Goal: Task Accomplishment & Management: Manage account settings

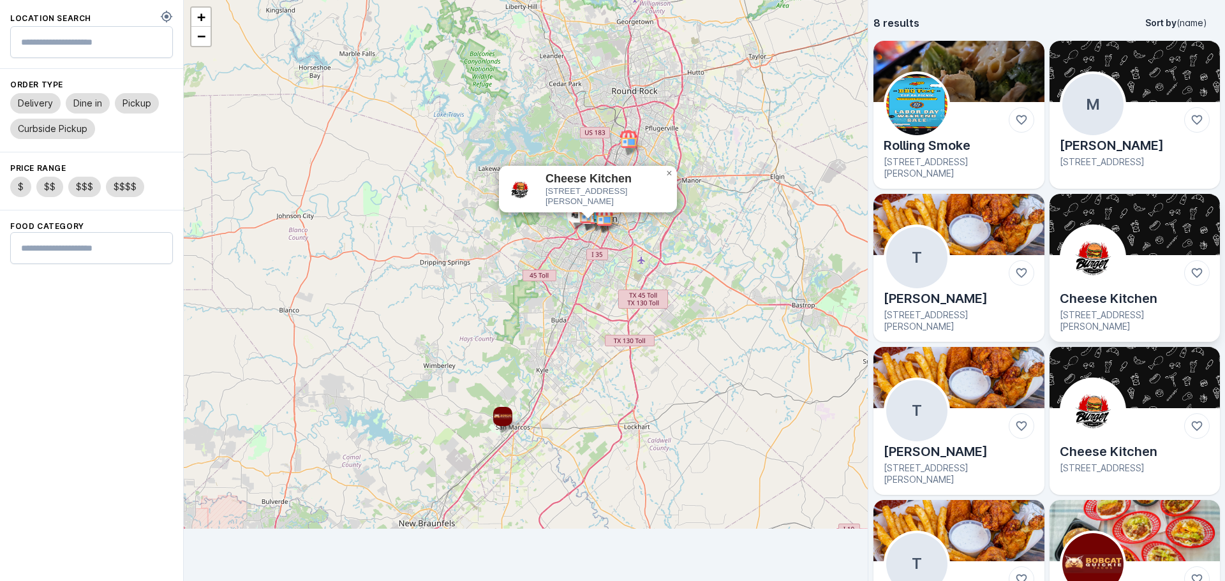
click at [1089, 222] on img at bounding box center [1134, 224] width 171 height 61
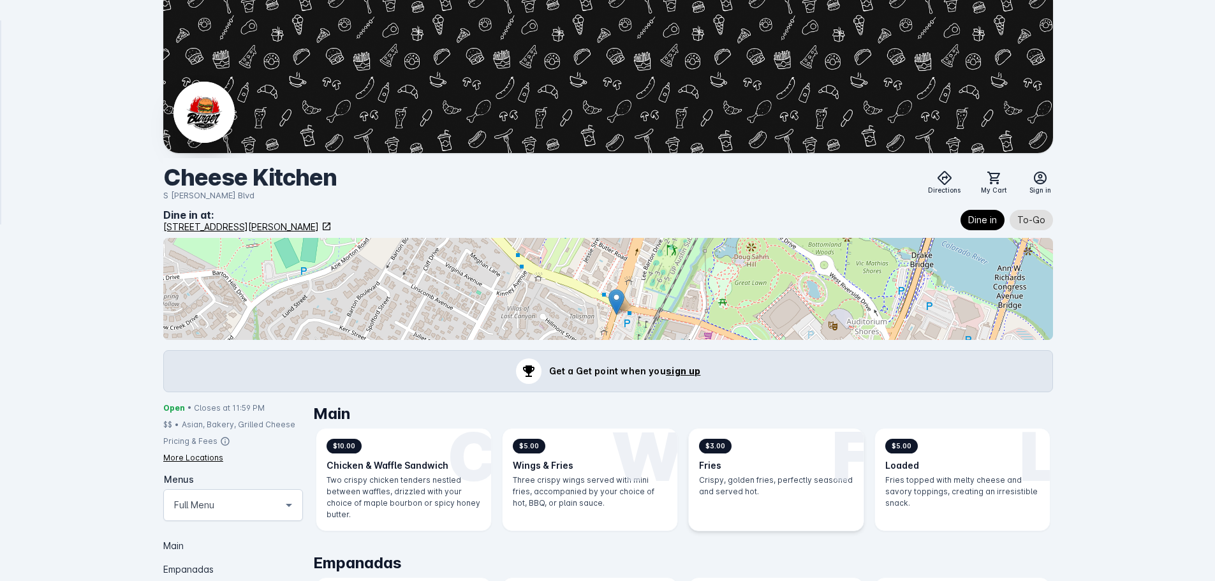
click at [770, 460] on h3 "Fries" at bounding box center [776, 465] width 154 height 13
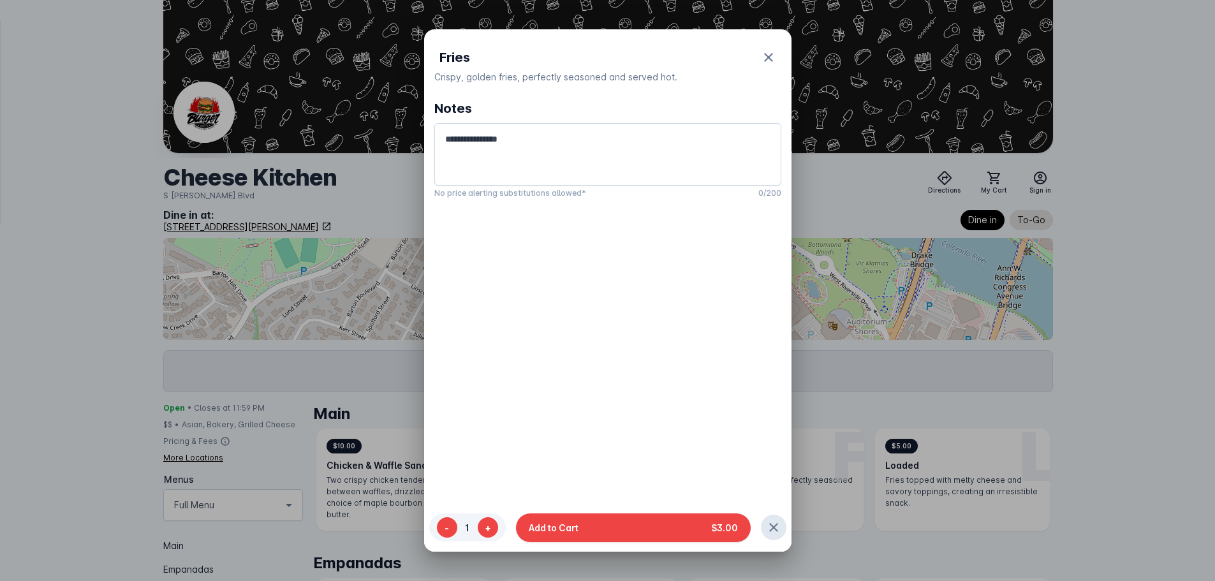
drag, startPoint x: 681, startPoint y: 528, endPoint x: 756, endPoint y: 450, distance: 108.7
click at [681, 527] on button "Add to Cart $3.00" at bounding box center [633, 527] width 235 height 29
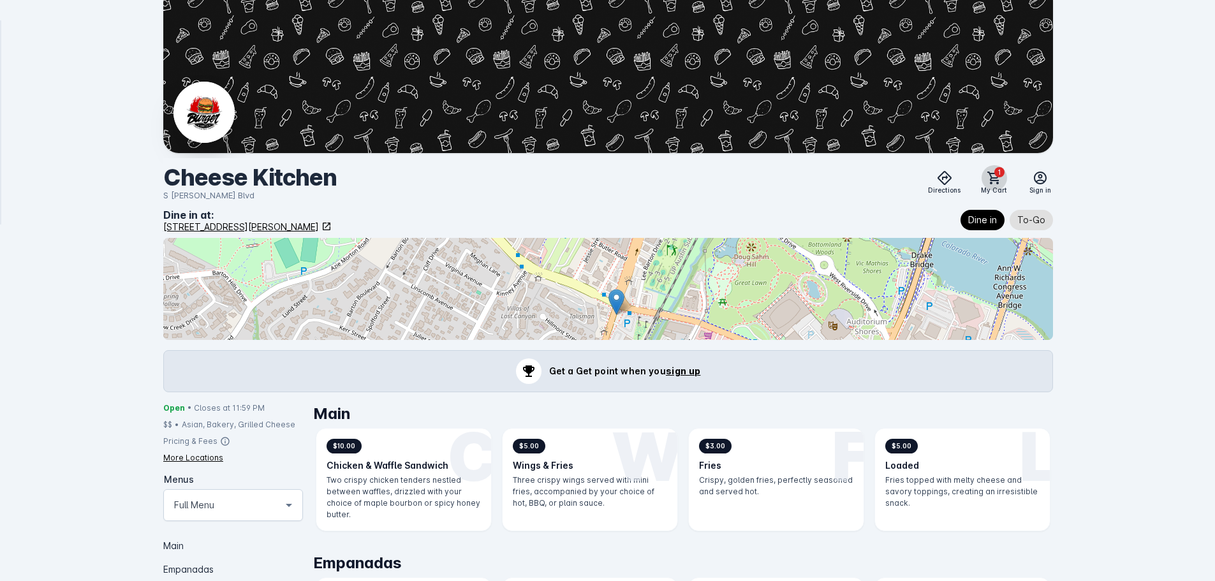
click at [998, 179] on icon at bounding box center [994, 177] width 15 height 15
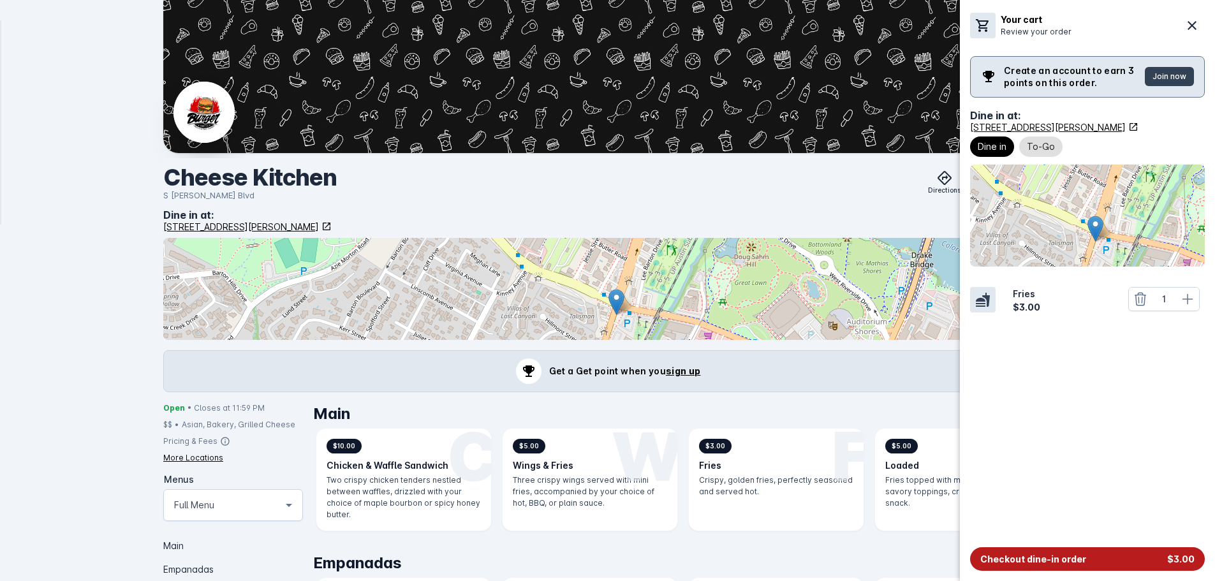
click at [1032, 566] on button "Checkout dine-in order $3.00" at bounding box center [1087, 559] width 235 height 24
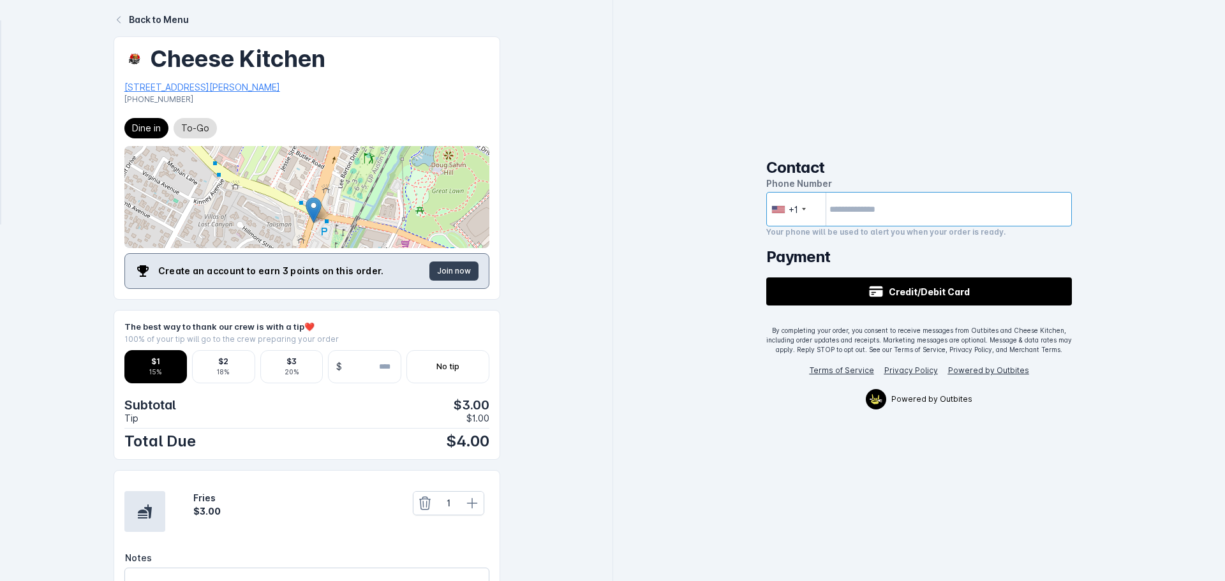
click at [889, 206] on input "tel" at bounding box center [919, 209] width 306 height 34
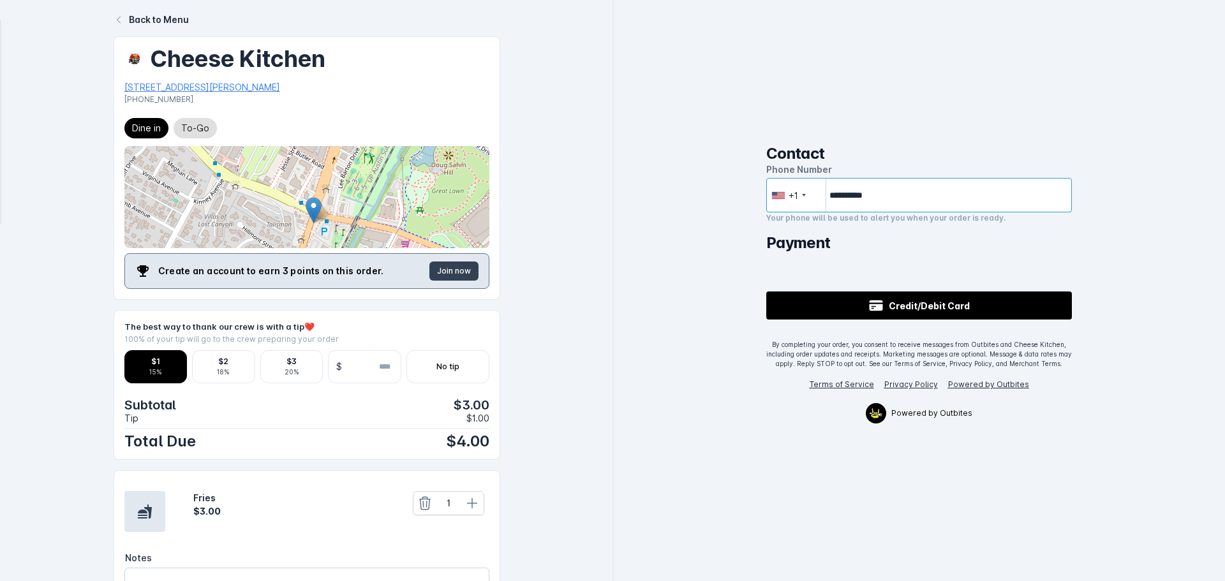
type input "**********"
click at [668, 246] on div "**********" at bounding box center [919, 290] width 612 height 581
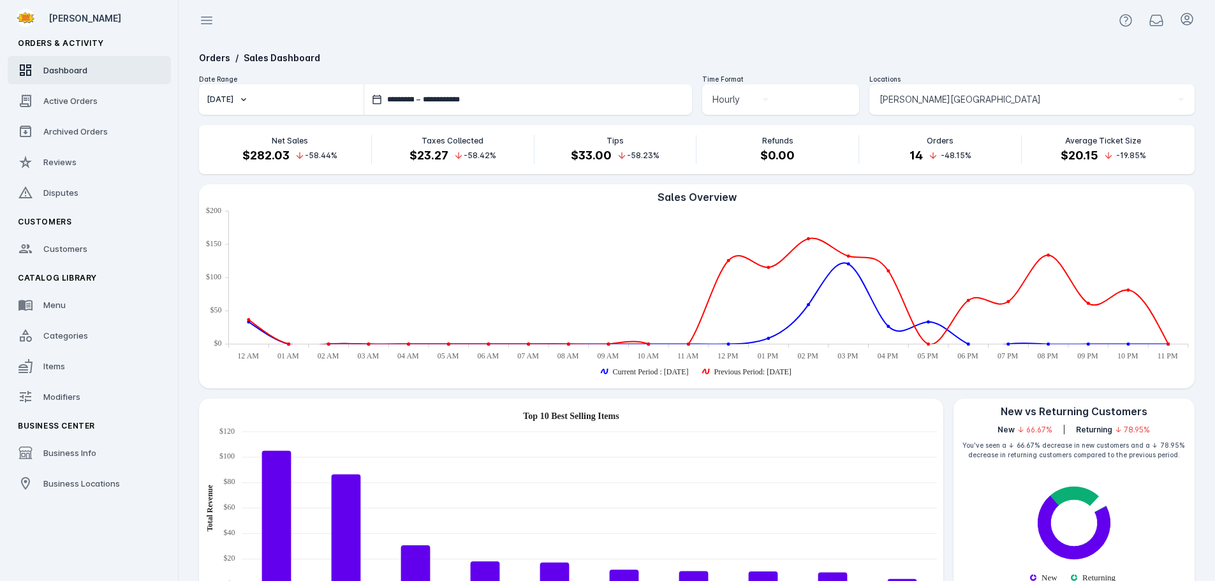
click at [951, 91] on div "[PERSON_NAME][GEOGRAPHIC_DATA]" at bounding box center [1032, 99] width 305 height 31
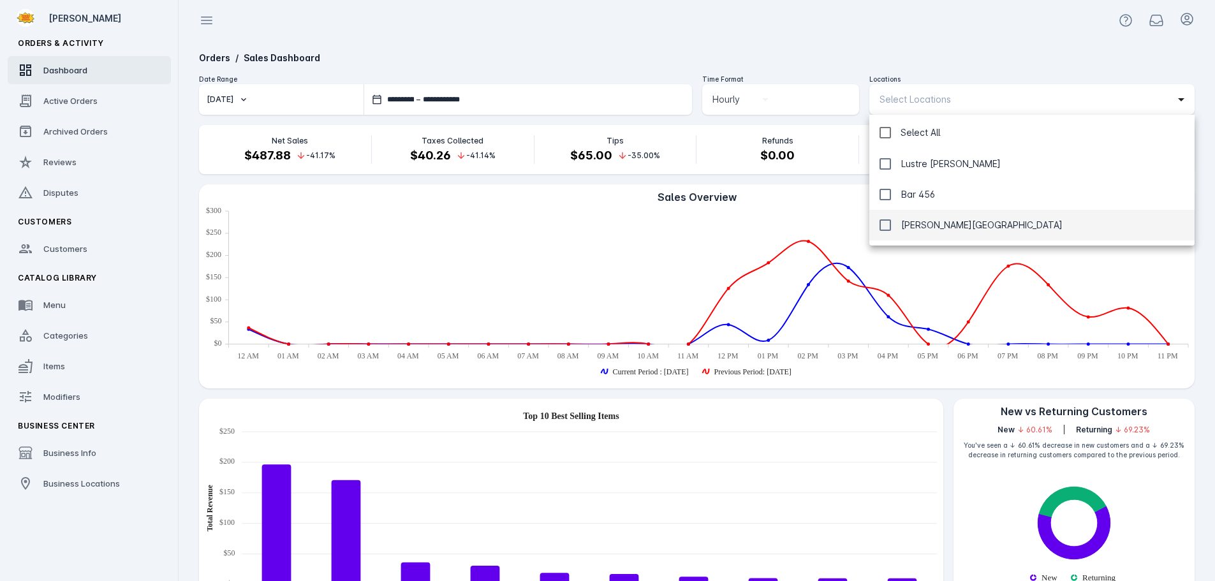
click at [874, 34] on div at bounding box center [607, 290] width 1215 height 581
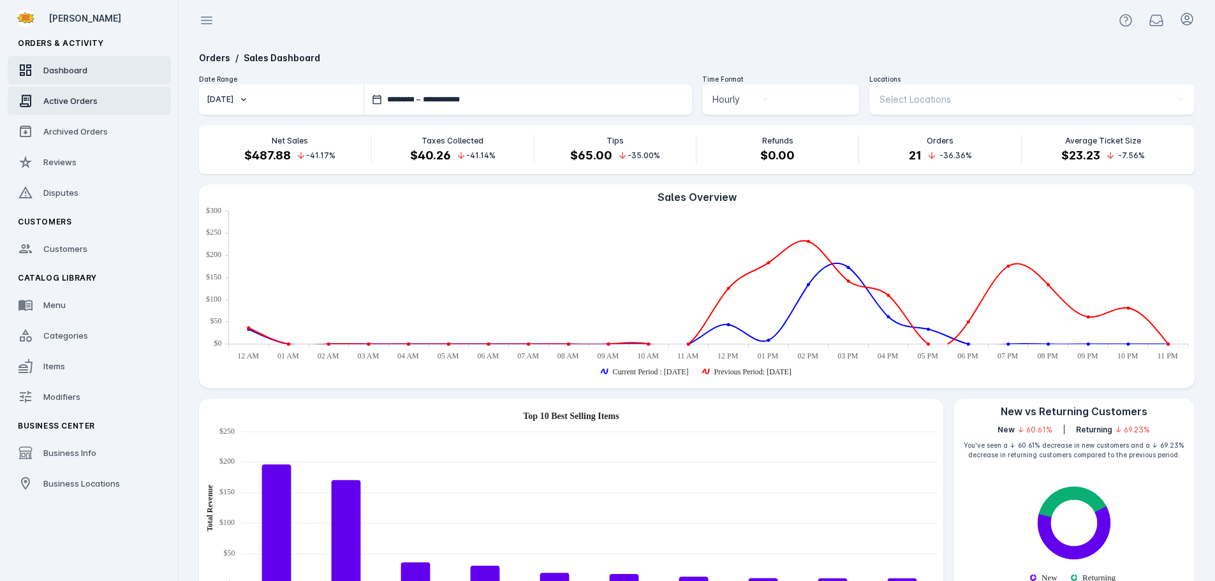
click at [57, 101] on span "Active Orders" at bounding box center [70, 101] width 54 height 10
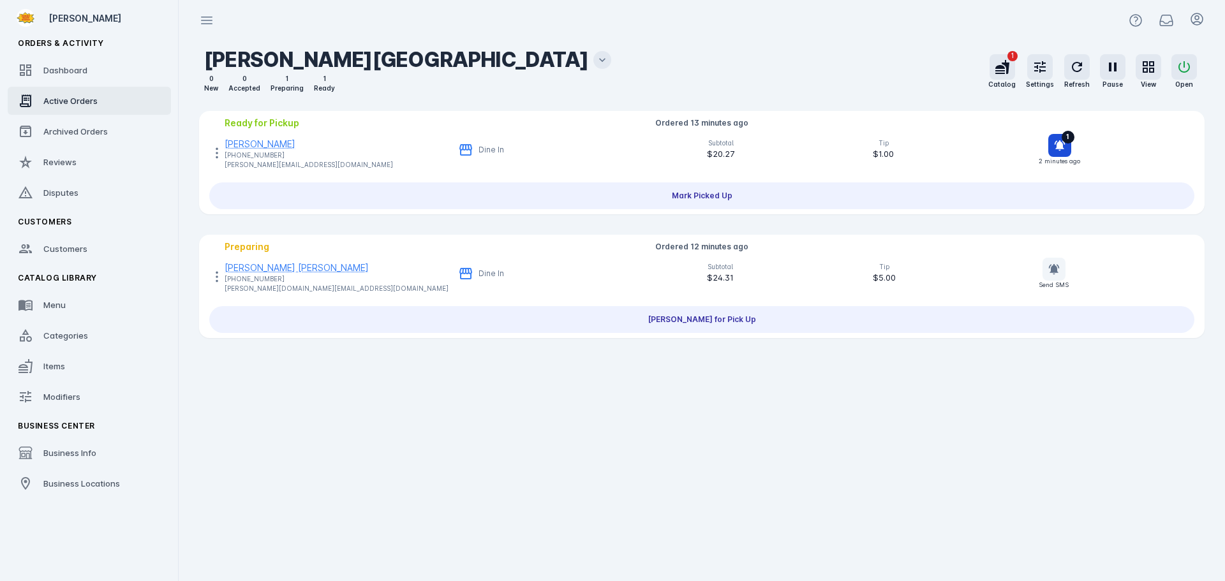
click at [596, 57] on icon at bounding box center [602, 60] width 13 height 13
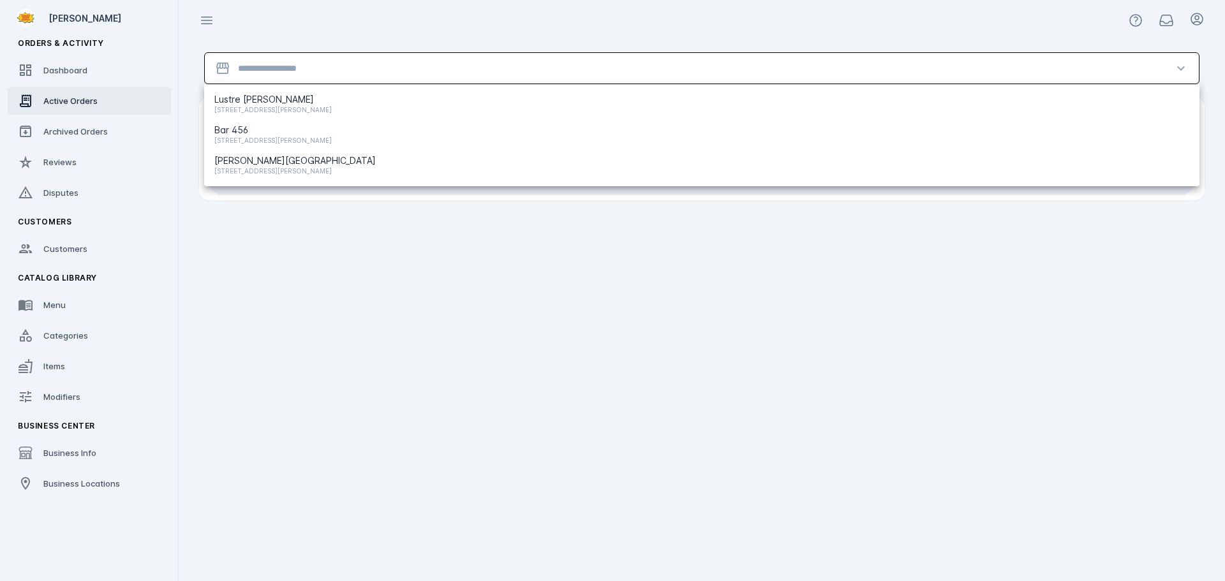
click at [392, 68] on input "Location" at bounding box center [701, 68] width 927 height 15
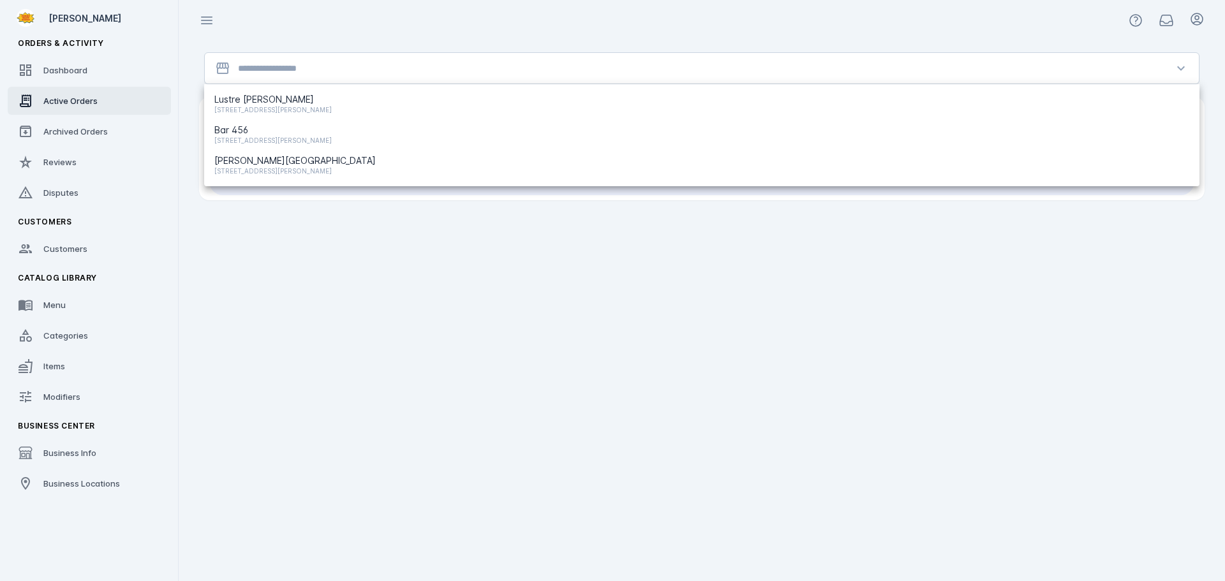
click at [415, 29] on div at bounding box center [702, 20] width 1046 height 41
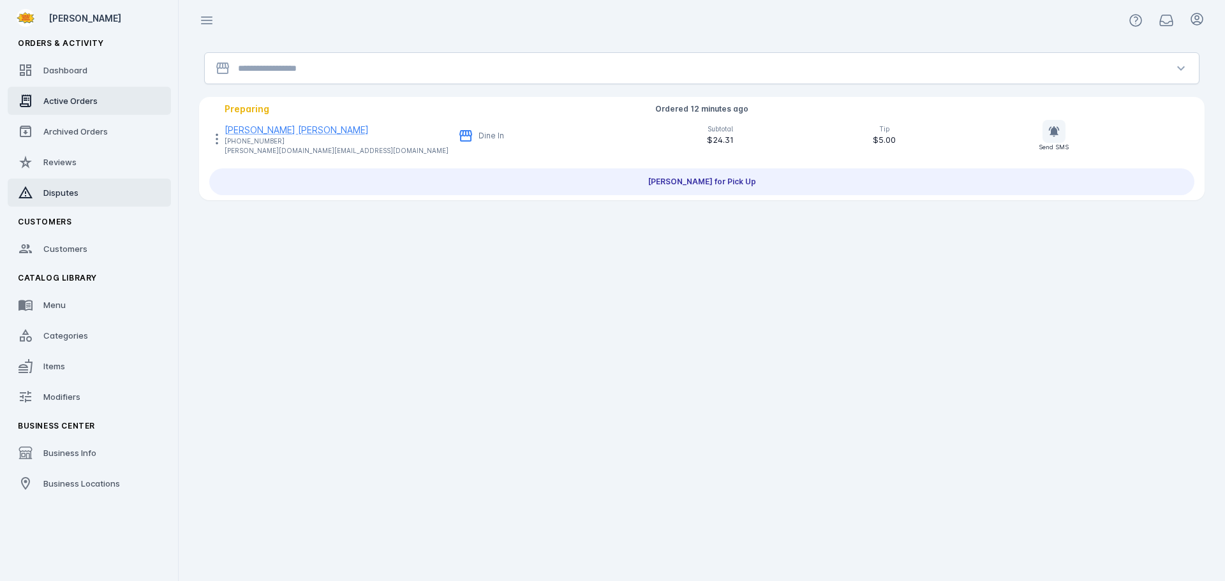
click at [59, 197] on span "Disputes" at bounding box center [60, 193] width 35 height 10
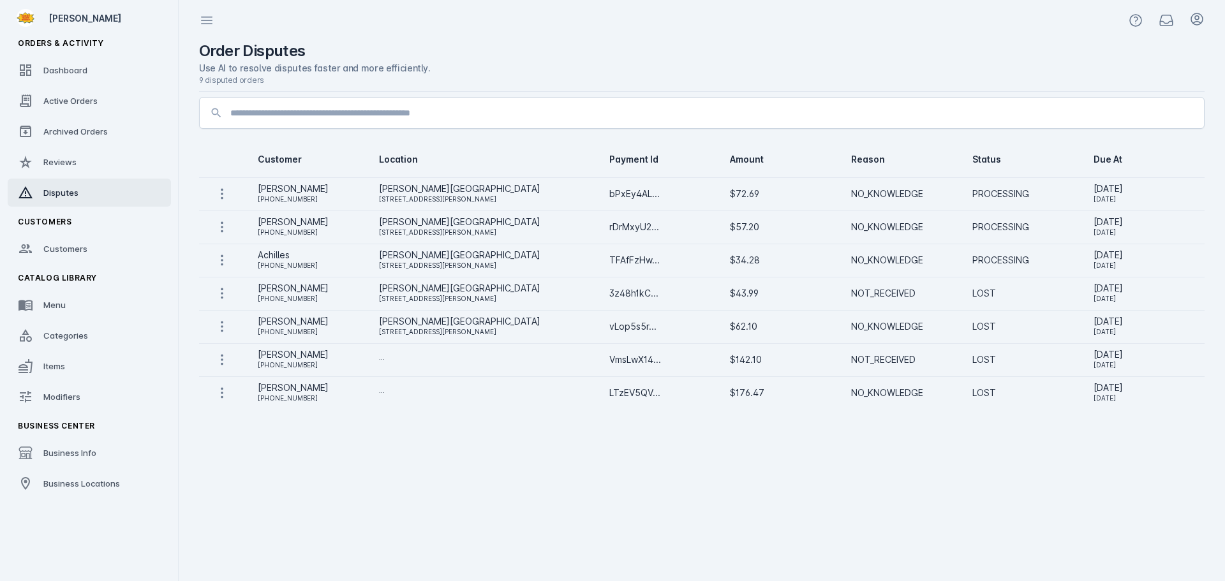
click at [327, 327] on div "+17372392570" at bounding box center [308, 331] width 101 height 15
click at [218, 329] on icon at bounding box center [221, 326] width 15 height 15
click at [452, 484] on div at bounding box center [612, 290] width 1225 height 581
click at [311, 188] on div "Megan jones" at bounding box center [308, 188] width 101 height 15
click at [294, 188] on div "Megan jones" at bounding box center [308, 188] width 101 height 15
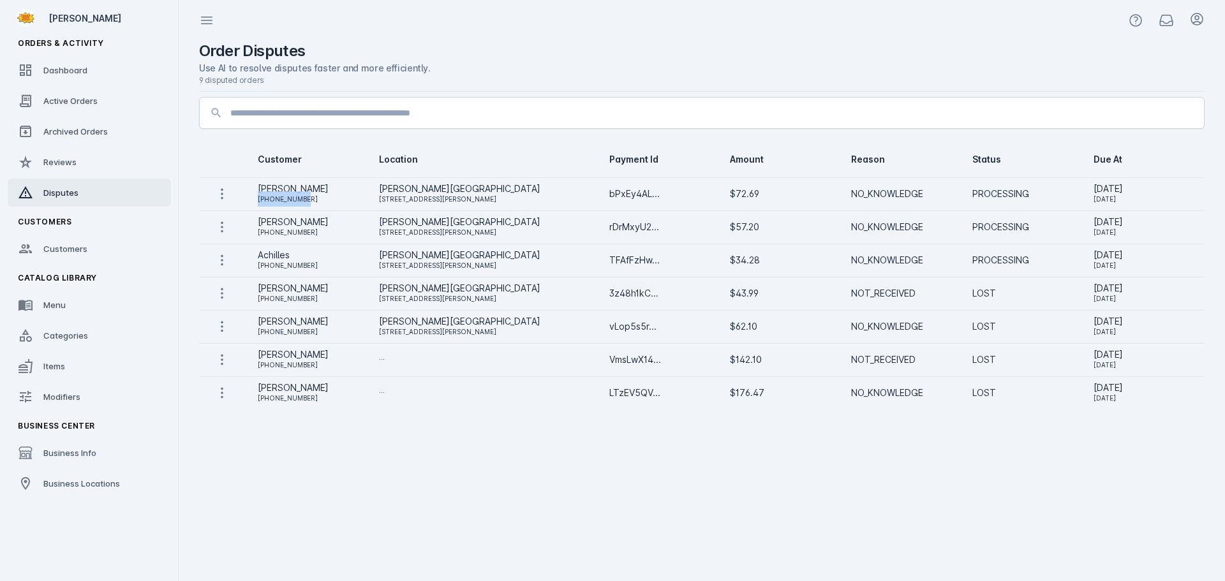
drag, startPoint x: 260, startPoint y: 198, endPoint x: 346, endPoint y: 198, distance: 86.7
click at [346, 198] on td "Megan jones +17372392570" at bounding box center [307, 193] width 121 height 33
copy div "+17372392570"
click at [276, 196] on div "+17372392570" at bounding box center [308, 198] width 101 height 15
click at [276, 199] on div "+17372392570" at bounding box center [308, 198] width 101 height 15
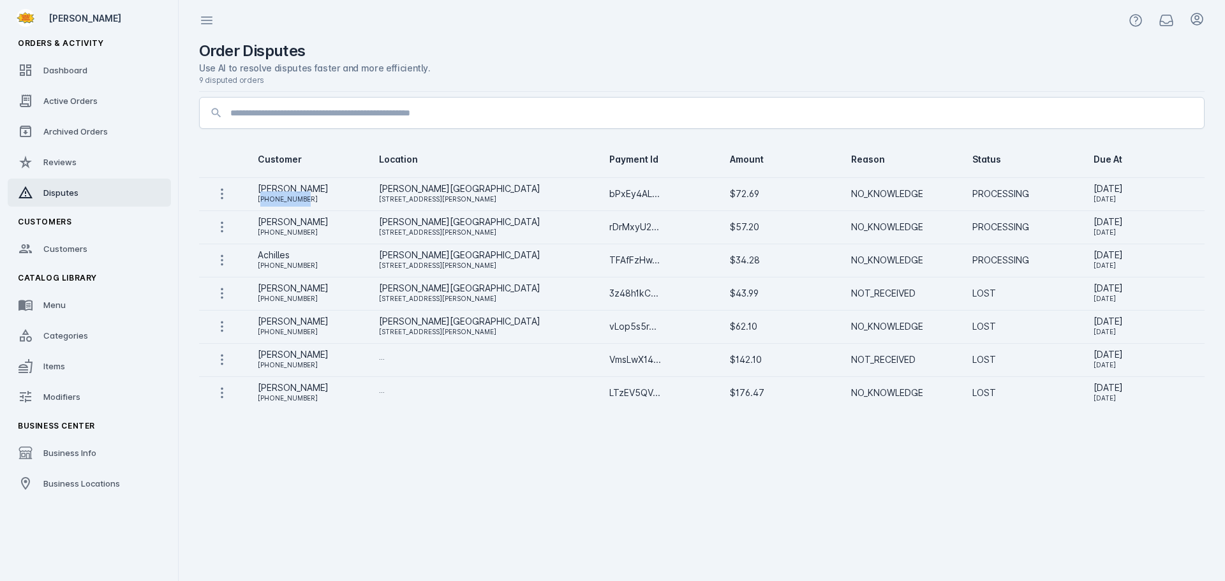
click at [276, 199] on div "+17372392570" at bounding box center [308, 198] width 101 height 15
drag, startPoint x: 315, startPoint y: 199, endPoint x: 322, endPoint y: 201, distance: 7.3
click at [315, 199] on div "+17372392570" at bounding box center [308, 198] width 101 height 15
drag, startPoint x: 325, startPoint y: 202, endPoint x: 267, endPoint y: 201, distance: 58.0
click at [267, 201] on div "+17372392570" at bounding box center [308, 198] width 101 height 15
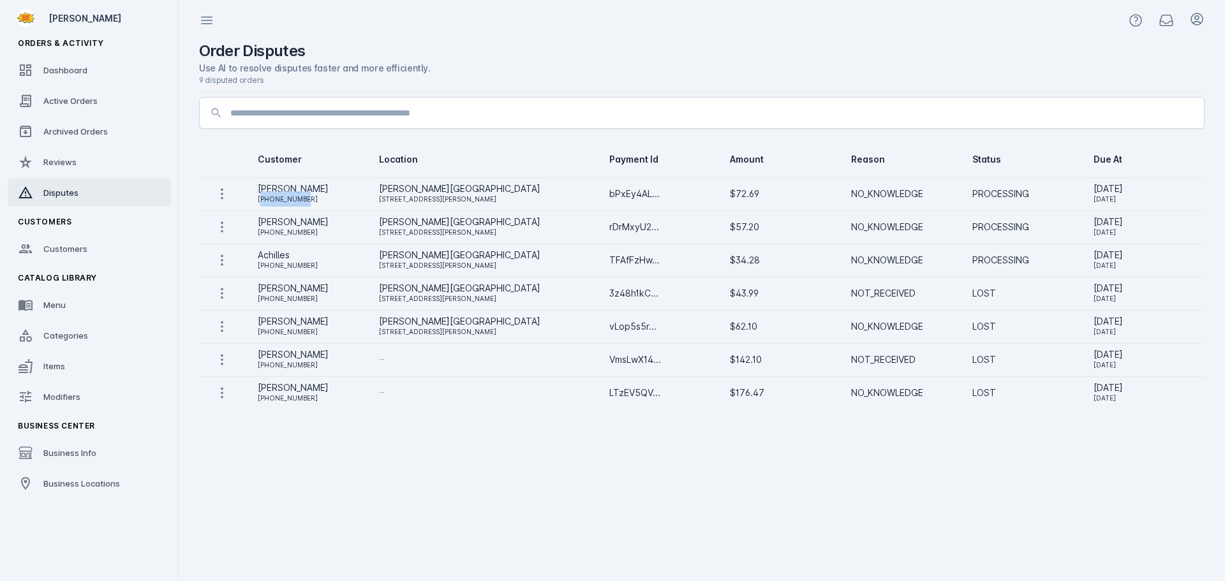
copy div "17372392570"
click at [73, 127] on span "Archived Orders" at bounding box center [75, 131] width 64 height 10
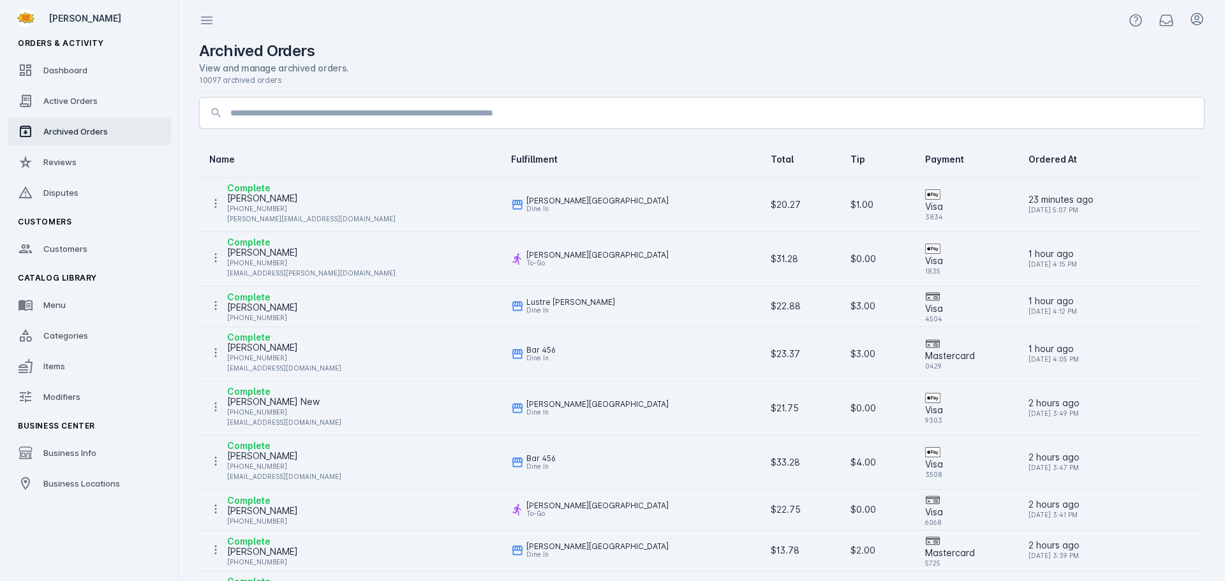
click at [365, 113] on input at bounding box center [711, 112] width 963 height 15
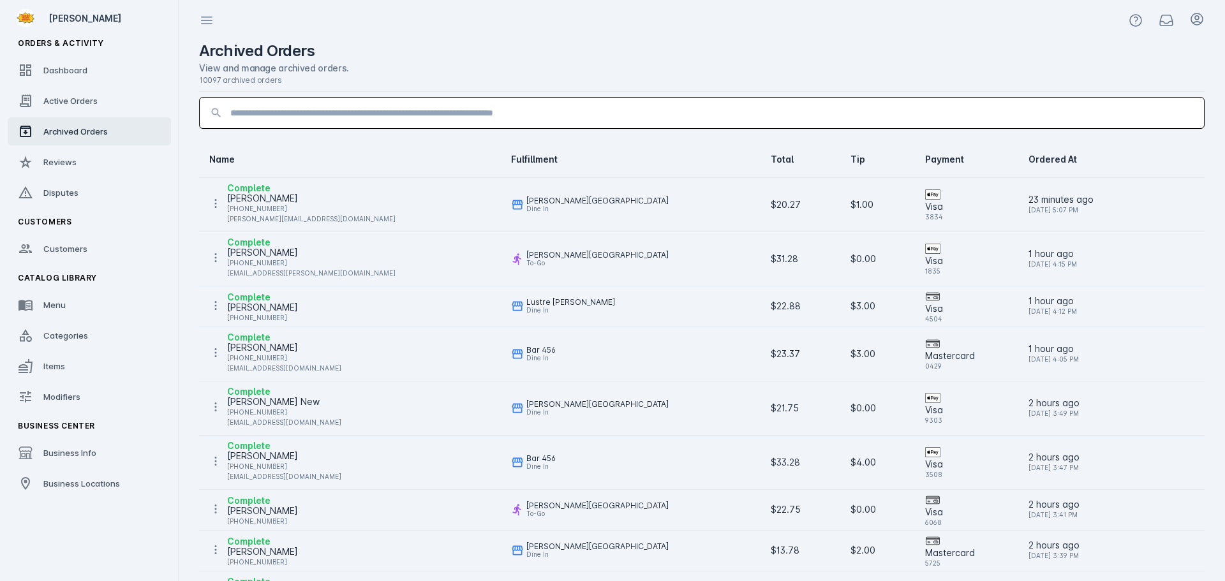
paste input "**********"
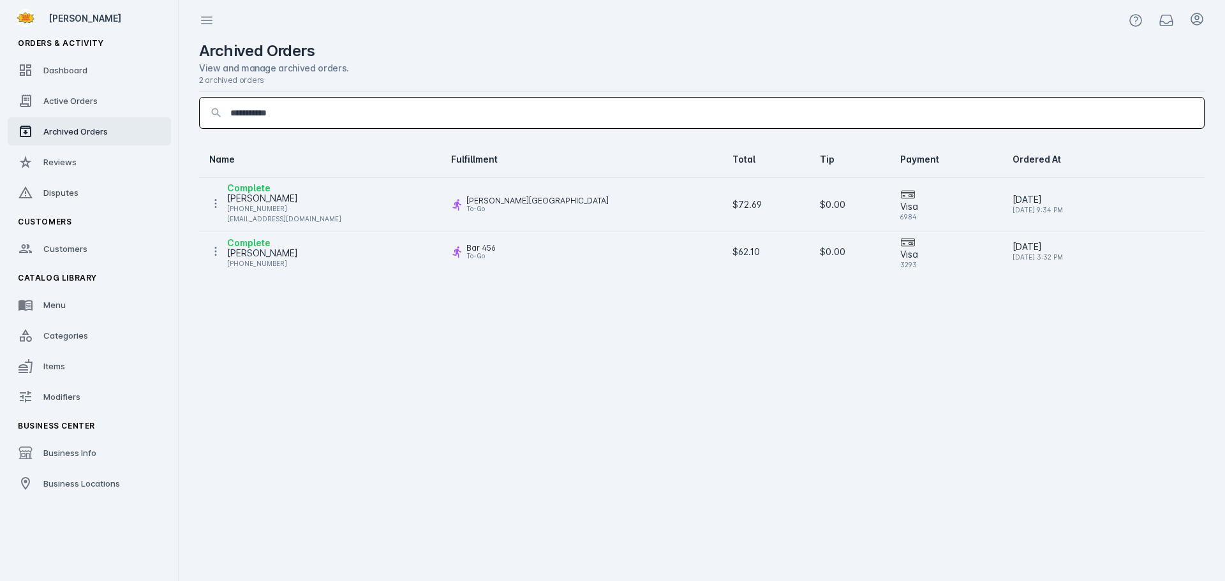
type input "**********"
click at [50, 61] on link "Dashboard" at bounding box center [89, 70] width 163 height 28
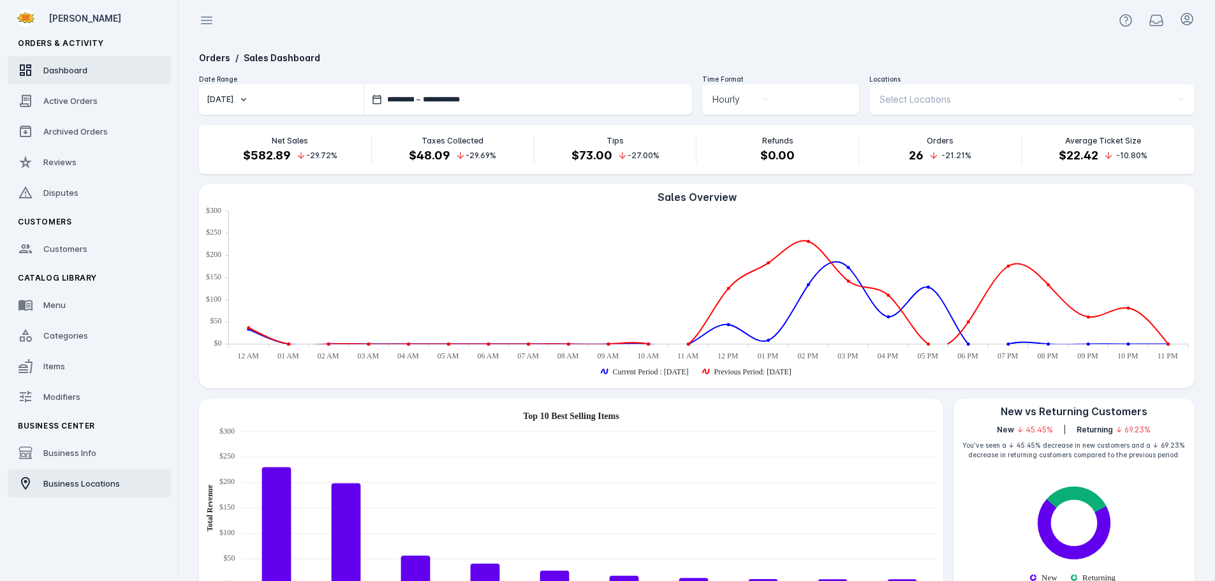
drag, startPoint x: 78, startPoint y: 480, endPoint x: 98, endPoint y: 477, distance: 20.6
click at [78, 480] on span "Business Locations" at bounding box center [81, 483] width 77 height 10
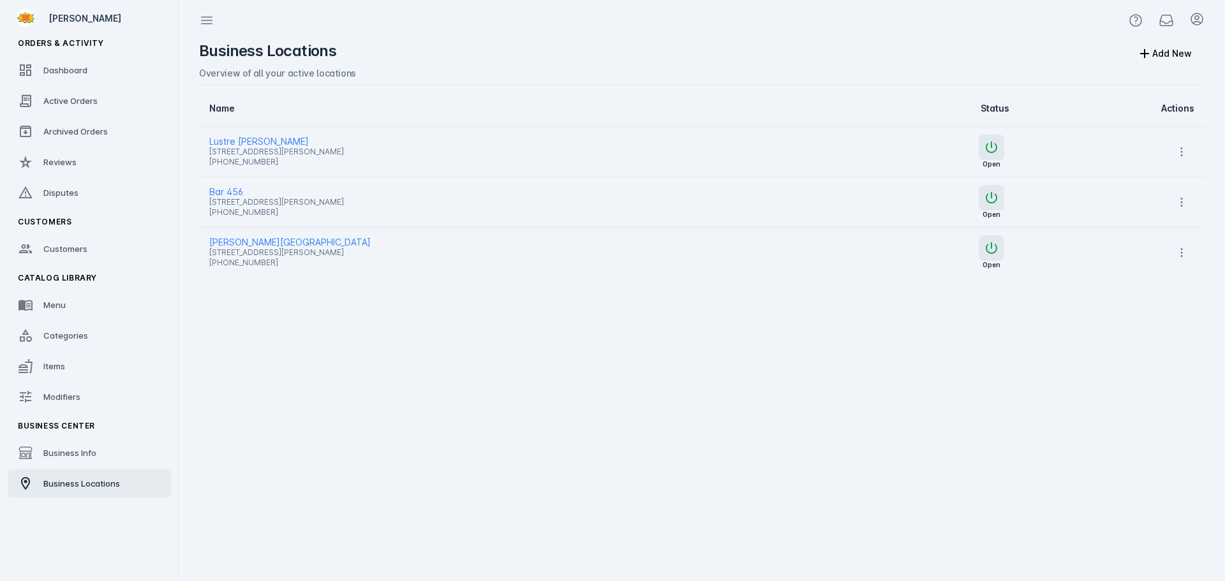
click at [240, 238] on span "[PERSON_NAME][GEOGRAPHIC_DATA]" at bounding box center [512, 242] width 607 height 15
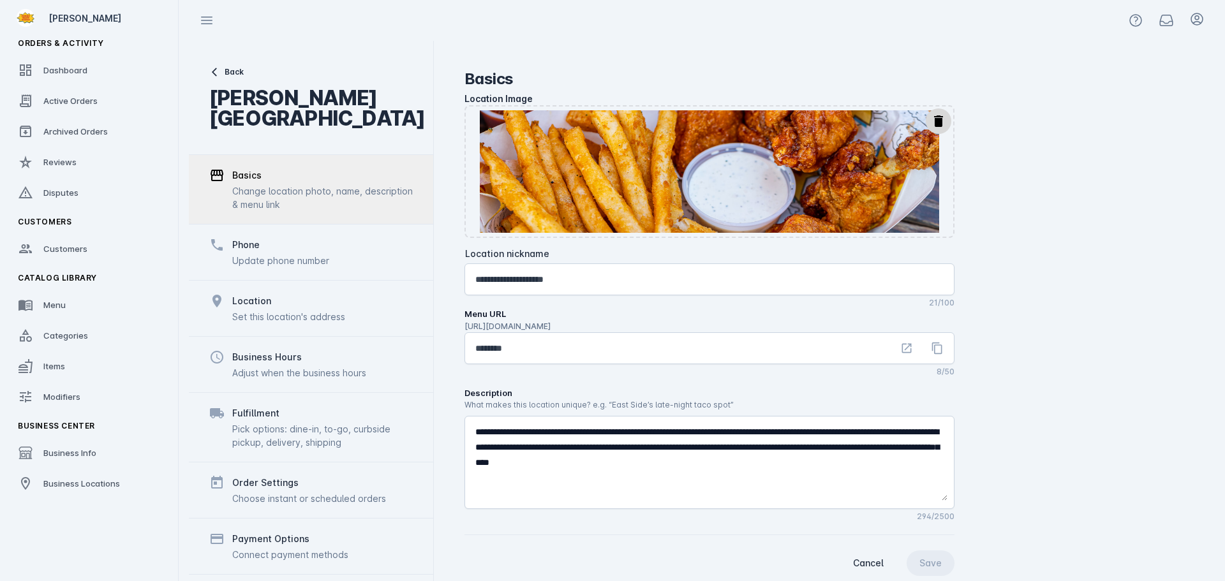
click at [301, 260] on div "Update phone number" at bounding box center [280, 260] width 97 height 13
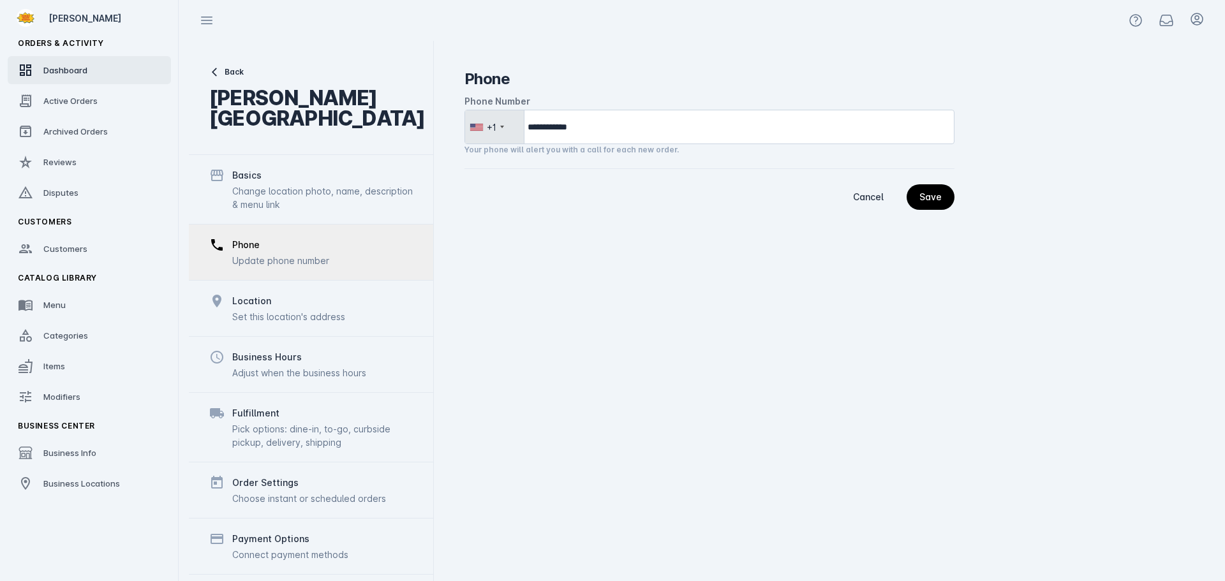
click at [76, 69] on span "Dashboard" at bounding box center [65, 70] width 44 height 10
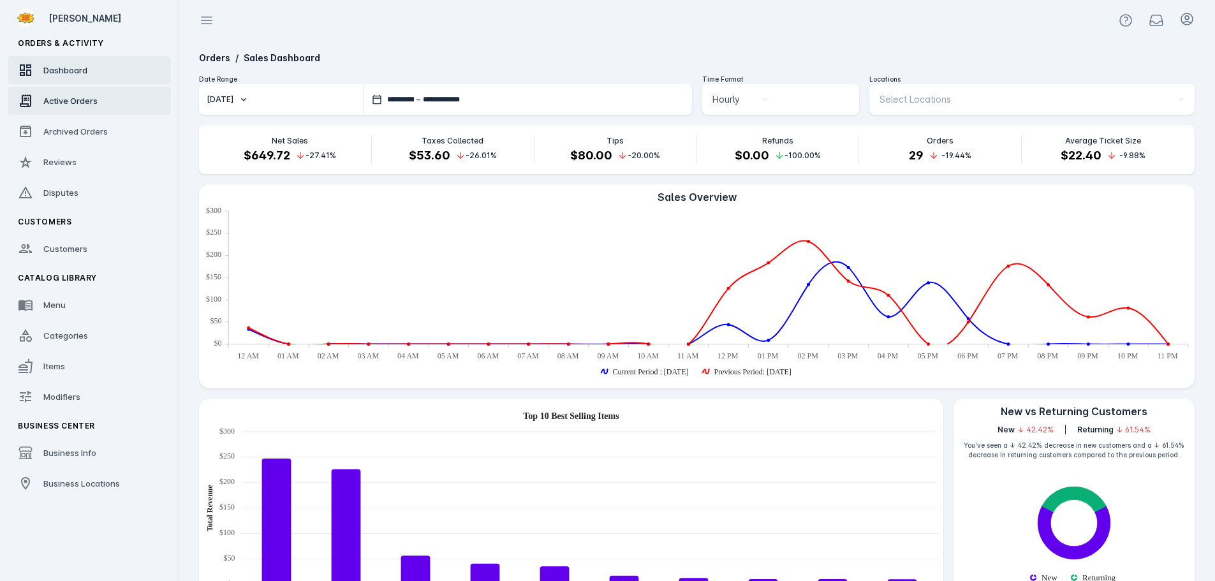
click at [64, 104] on span "Active Orders" at bounding box center [70, 101] width 54 height 10
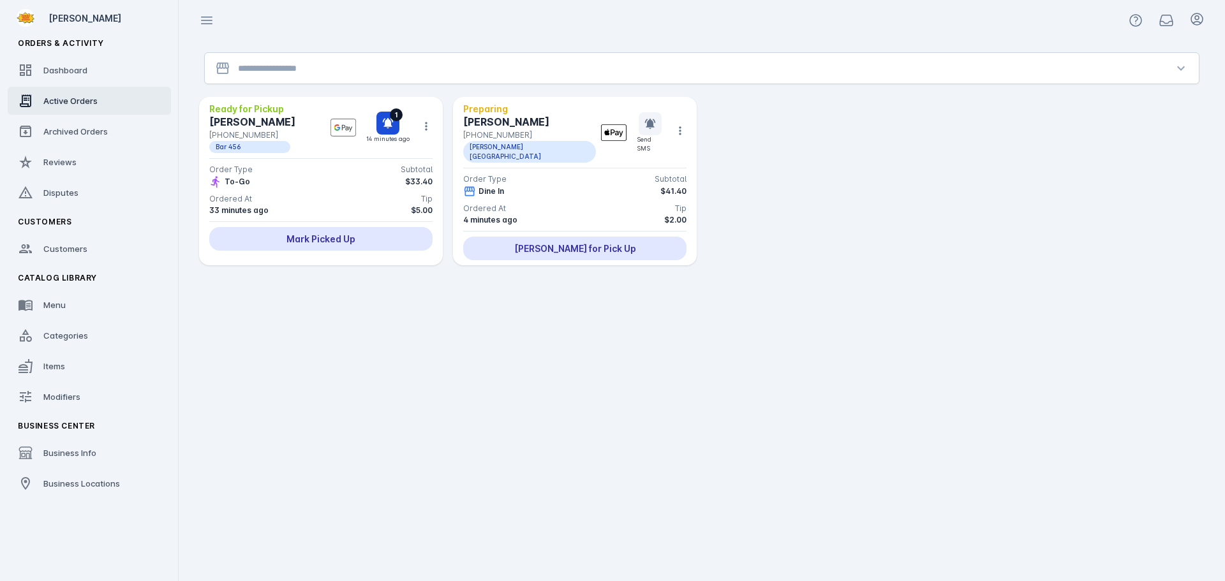
click at [289, 66] on input "Location" at bounding box center [701, 68] width 927 height 15
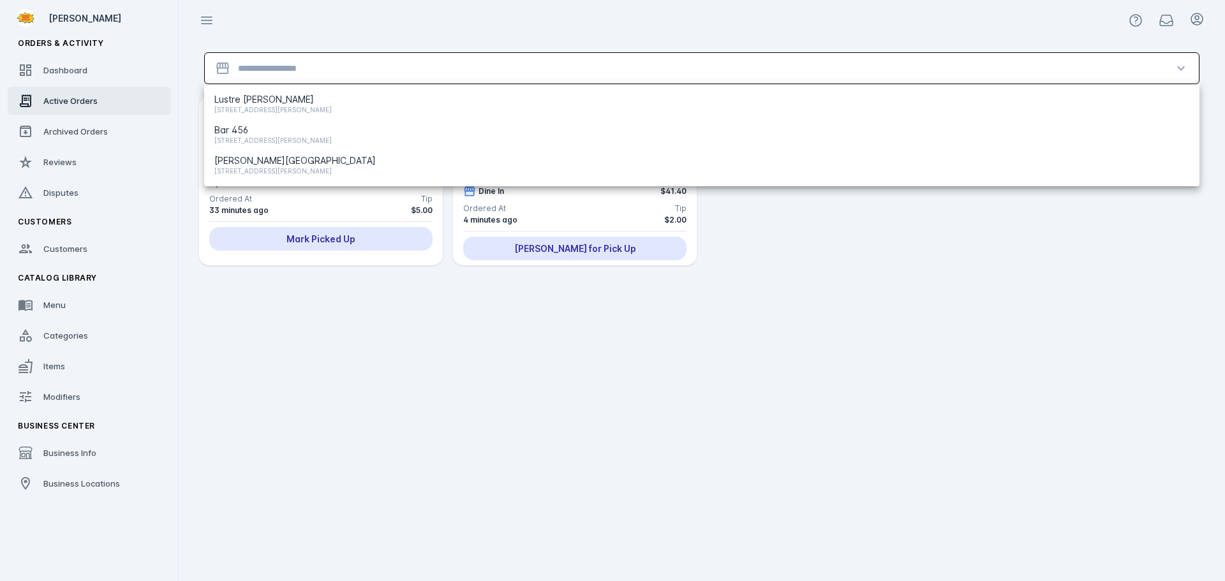
click at [309, 33] on div at bounding box center [702, 20] width 1046 height 41
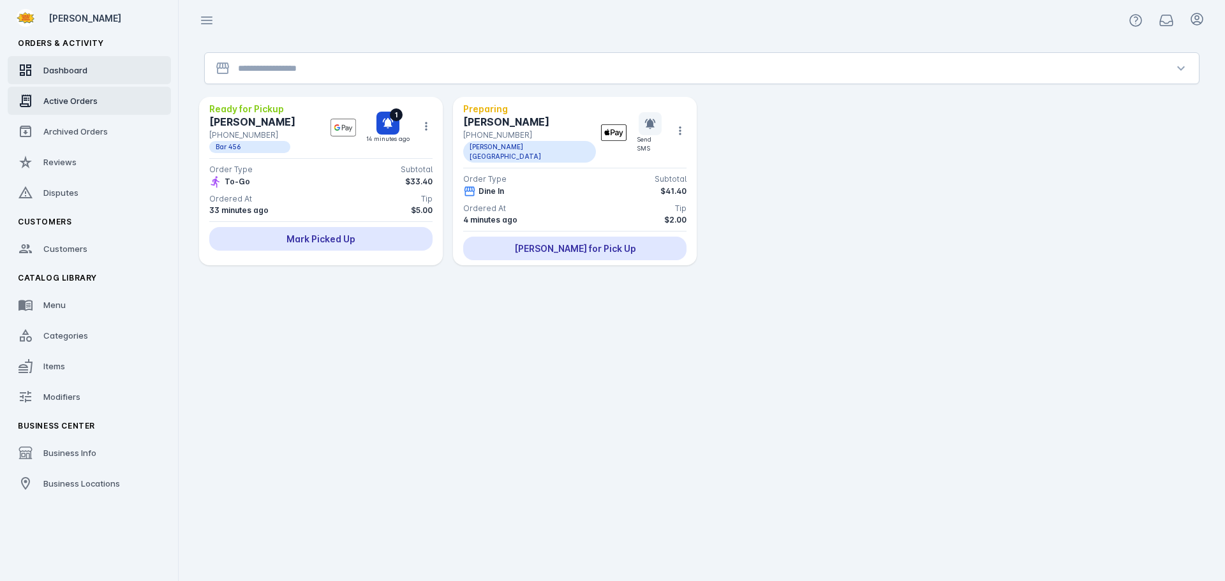
click at [110, 64] on link "Dashboard" at bounding box center [89, 70] width 163 height 28
